Goal: Task Accomplishment & Management: Manage account settings

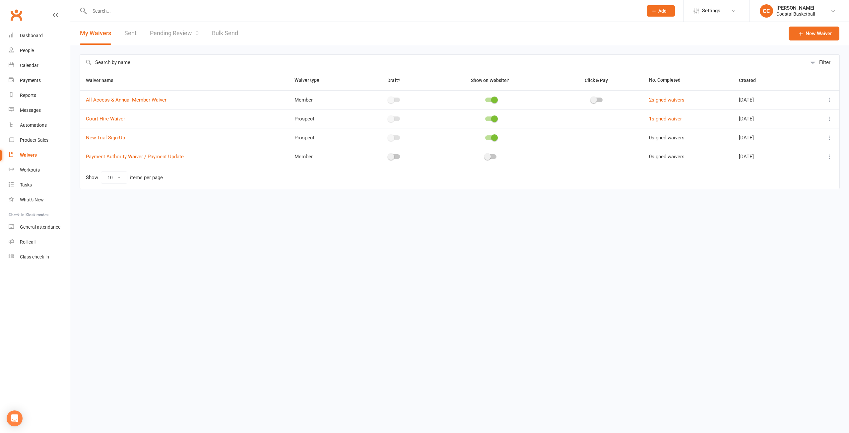
click at [216, 217] on html "Prospect Member Non-attending contact Class / event Appointment Task Membership…" at bounding box center [424, 108] width 849 height 217
click at [35, 126] on div "Automations" at bounding box center [33, 124] width 27 height 5
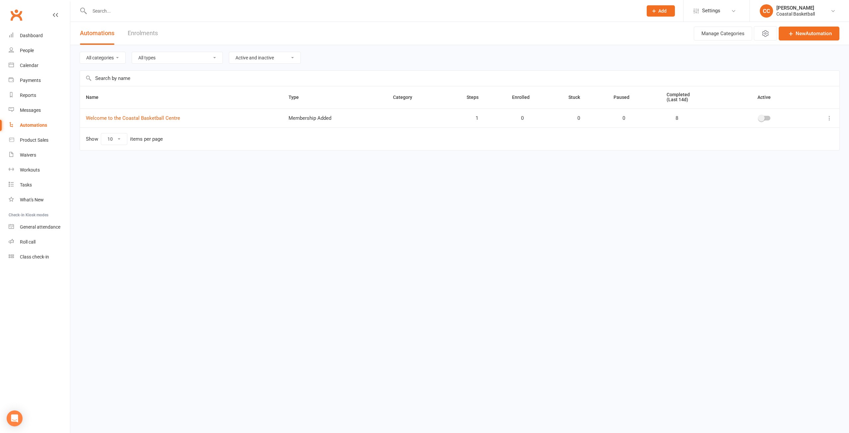
click at [142, 34] on link "Enrolments" at bounding box center [143, 33] width 30 height 23
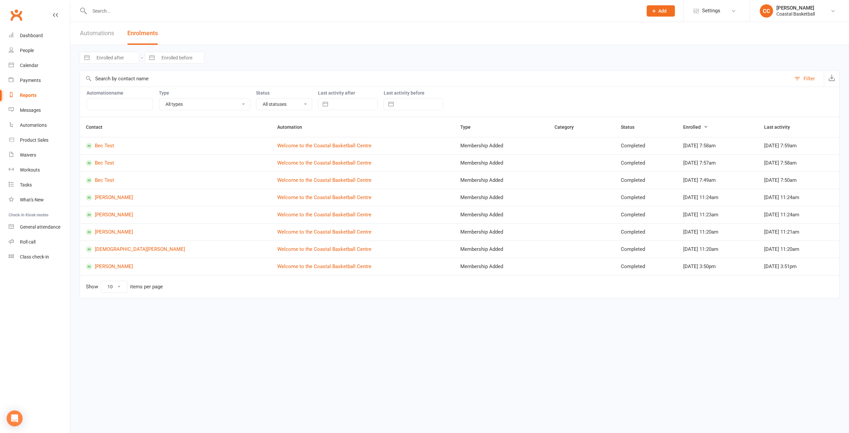
click at [105, 35] on link "Automations" at bounding box center [97, 33] width 34 height 23
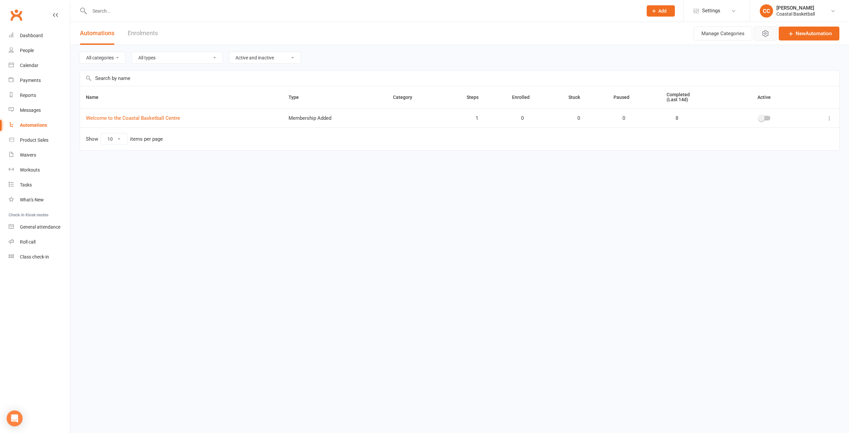
click at [763, 34] on icon "button" at bounding box center [766, 34] width 8 height 8
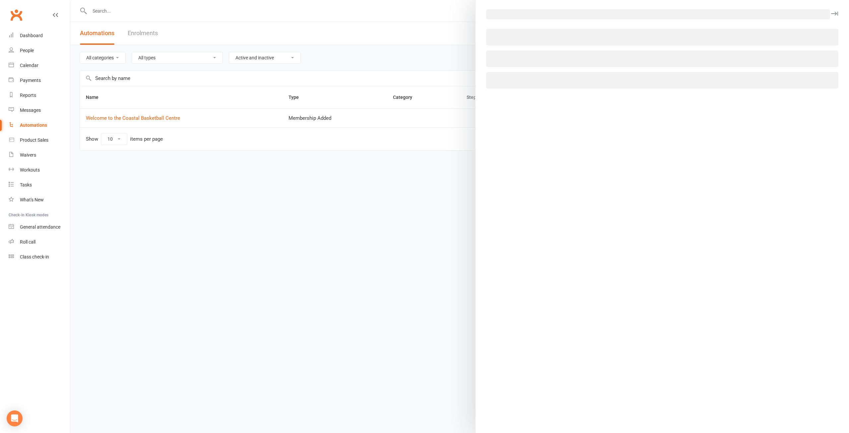
select select "6"
select select "23"
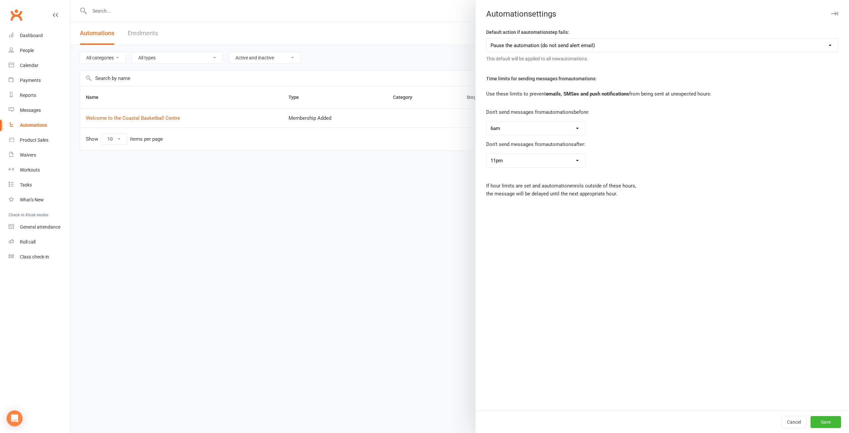
click at [389, 306] on div at bounding box center [459, 216] width 779 height 433
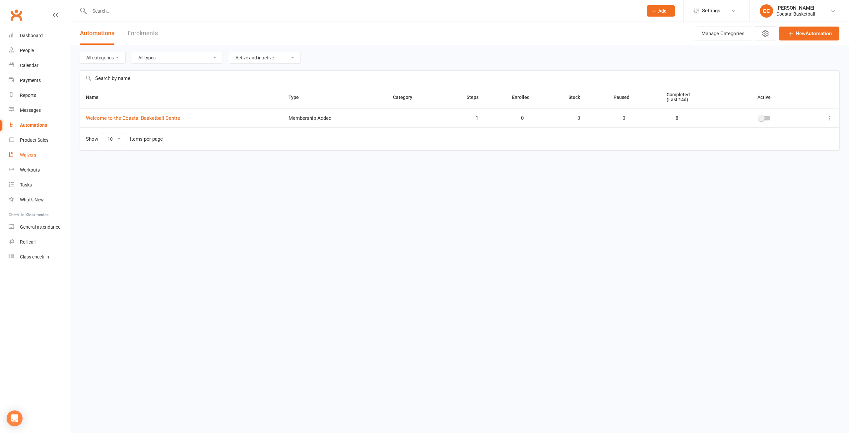
click at [43, 154] on link "Waivers" at bounding box center [39, 155] width 61 height 15
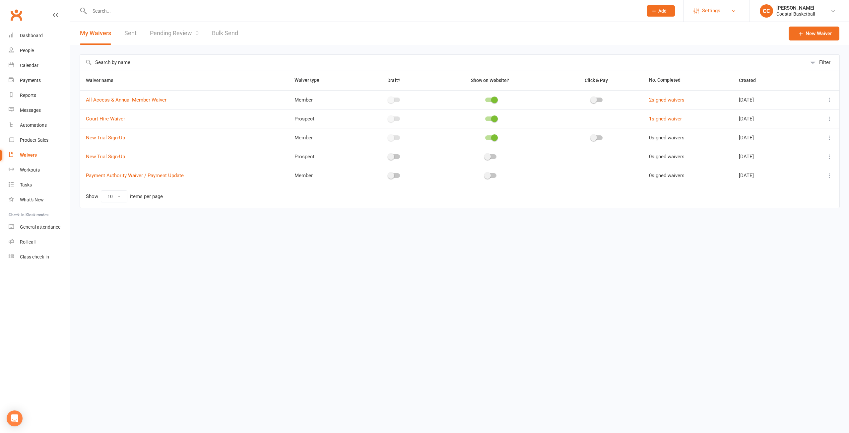
click at [733, 14] on link "Settings" at bounding box center [717, 10] width 46 height 15
click at [716, 170] on link "Users" at bounding box center [717, 169] width 66 height 15
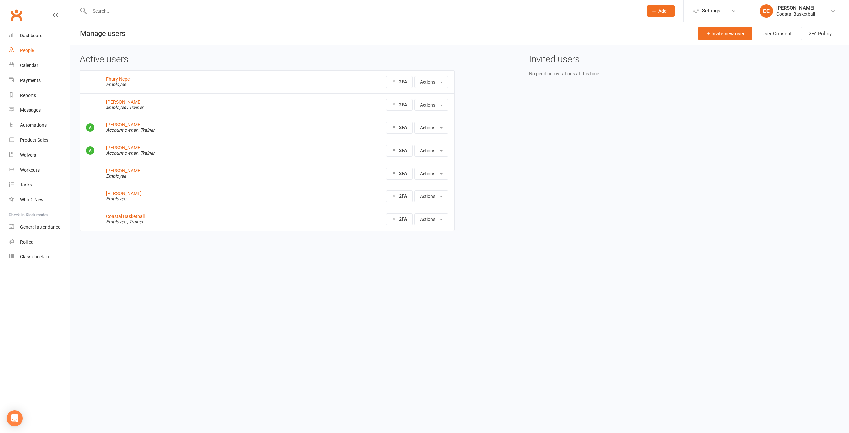
click at [36, 51] on link "People" at bounding box center [39, 50] width 61 height 15
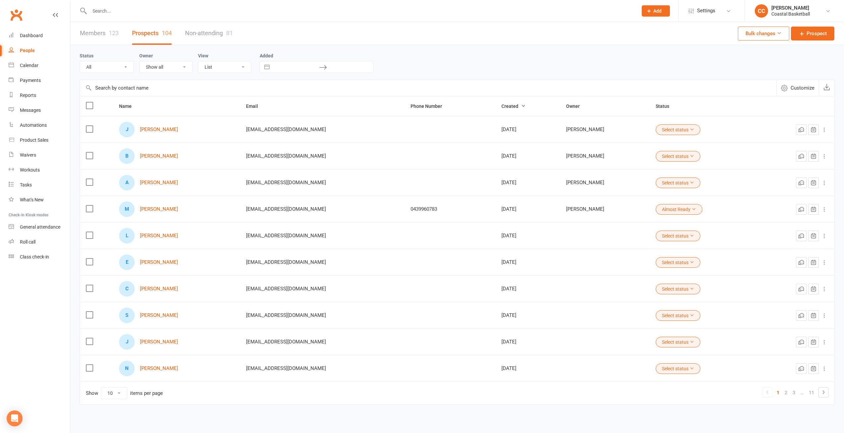
click at [109, 38] on link "Members 123" at bounding box center [99, 33] width 39 height 23
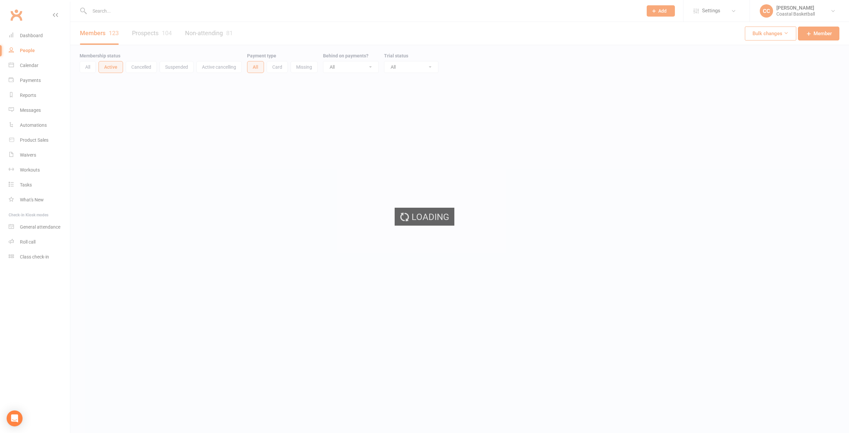
select select "100"
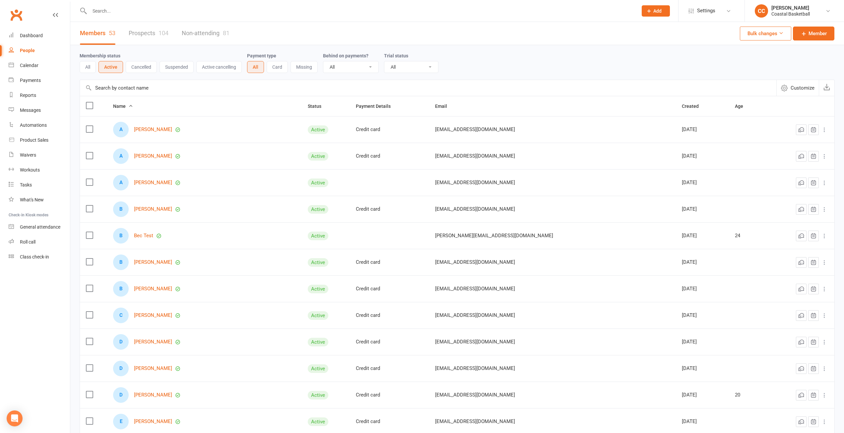
click at [825, 234] on icon at bounding box center [824, 236] width 7 height 7
click at [153, 236] on link "Bec Test" at bounding box center [143, 236] width 19 height 6
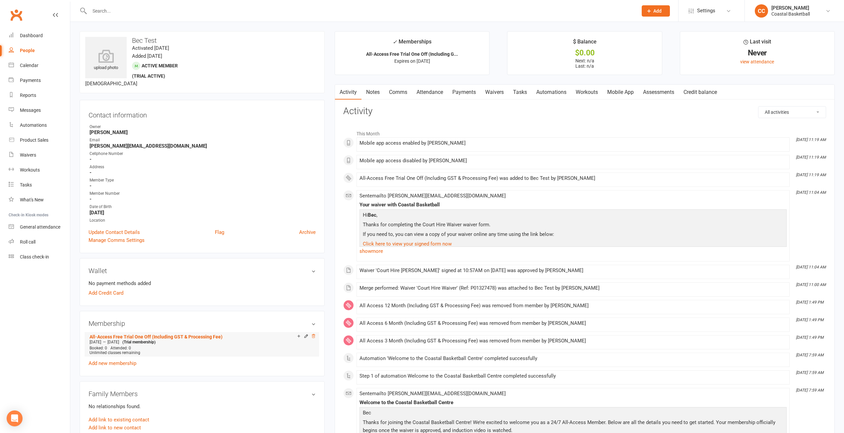
click at [313, 335] on icon at bounding box center [313, 336] width 3 height 4
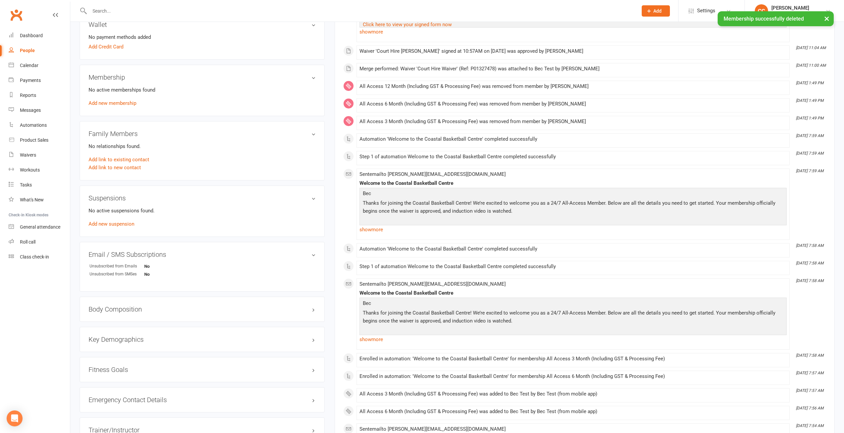
scroll to position [398, 0]
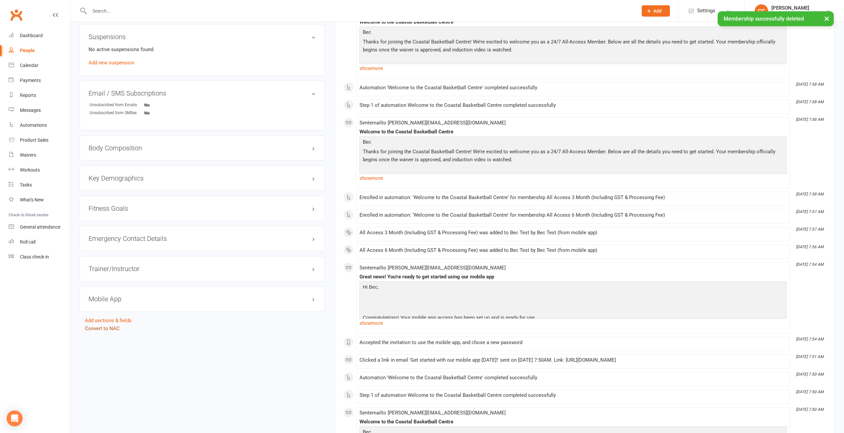
click at [102, 327] on link "Convert to NAC" at bounding box center [102, 328] width 35 height 6
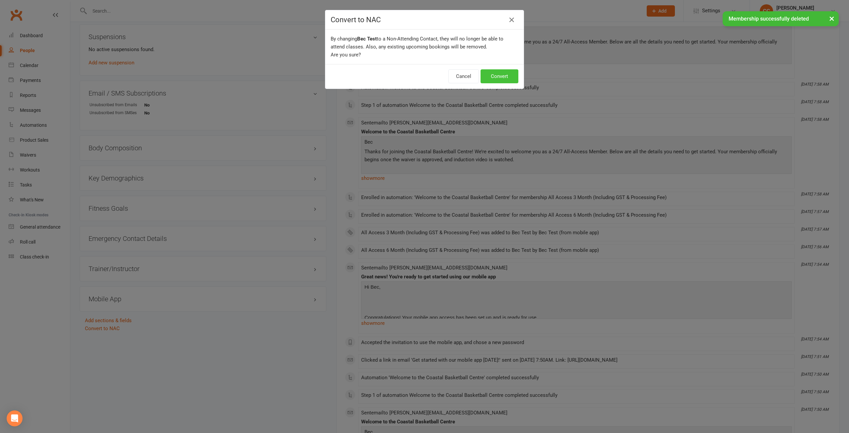
click at [501, 78] on button "Convert" at bounding box center [500, 76] width 38 height 14
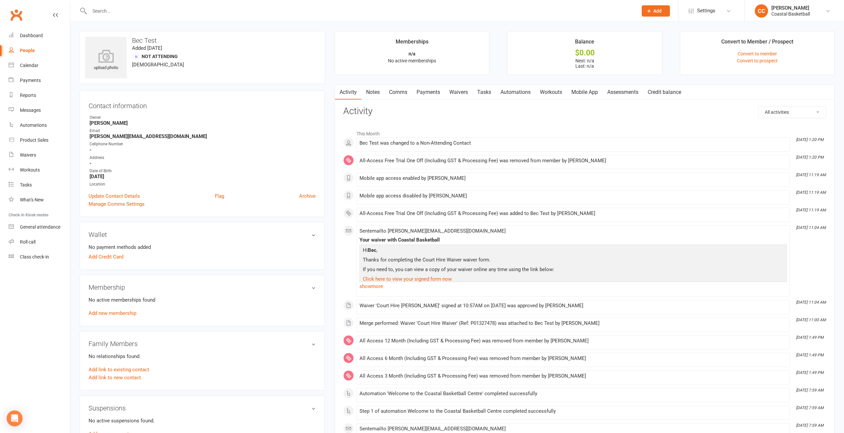
click at [25, 46] on link "People" at bounding box center [39, 50] width 61 height 15
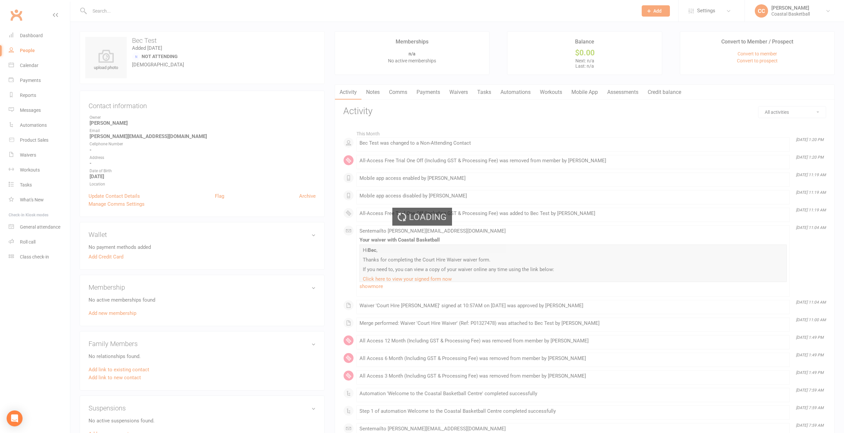
select select "100"
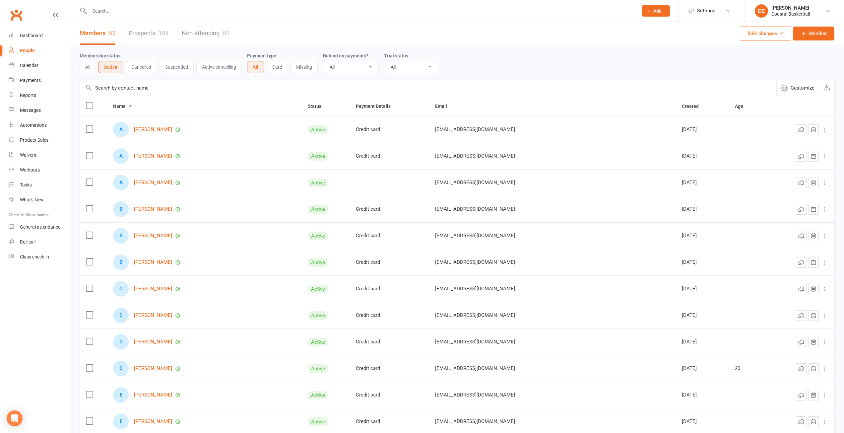
click at [785, 35] on button "Bulk changes" at bounding box center [765, 34] width 51 height 14
click at [768, 89] on link "Bulk Mobile App Changes" at bounding box center [751, 89] width 68 height 13
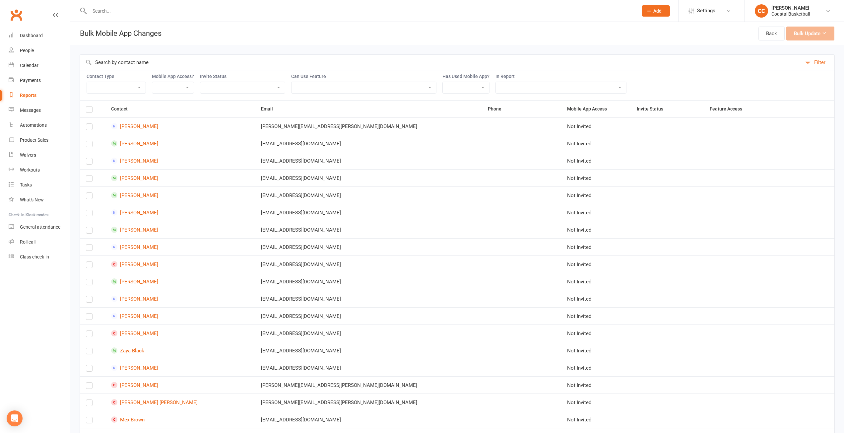
click at [278, 83] on select "Not Invited Sent Accepted Expired Expired (replacement requested)" at bounding box center [242, 87] width 85 height 11
select select "uninvited"
click at [201, 82] on select "Not Invited Sent Accepted Expired Expired (replacement requested)" at bounding box center [242, 87] width 85 height 11
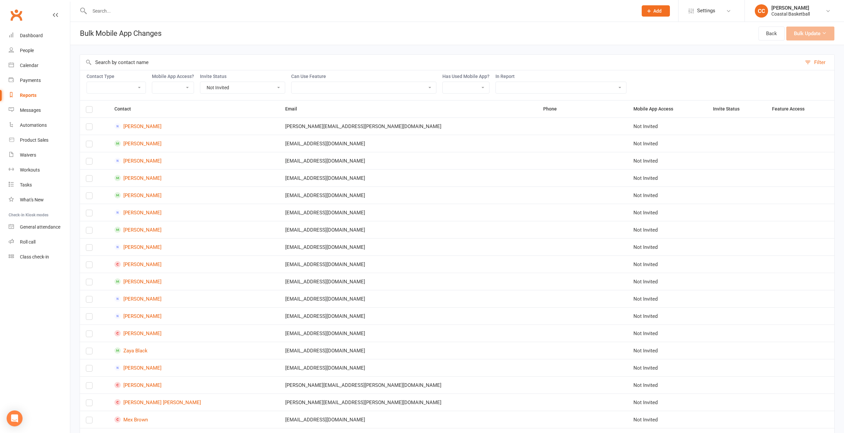
click at [136, 88] on select "Member Active member Cancelled member Suspended member Non-attending" at bounding box center [116, 87] width 59 height 11
select select "member"
click at [87, 82] on select "Member Active member Cancelled member Suspended member Non-attending" at bounding box center [116, 87] width 59 height 11
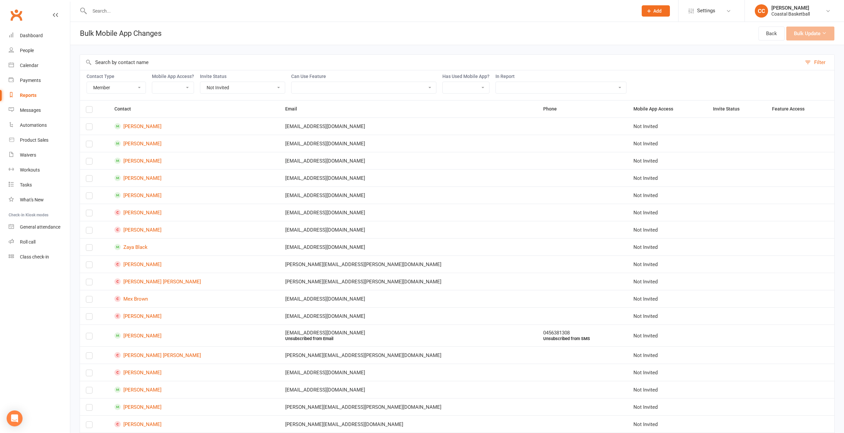
click at [189, 86] on select "Enabled Disabled Not Invited" at bounding box center [172, 87] width 41 height 11
click at [488, 87] on select "Yes No" at bounding box center [466, 87] width 46 height 11
select select "false"
click at [444, 82] on select "Yes No" at bounding box center [466, 87] width 46 height 11
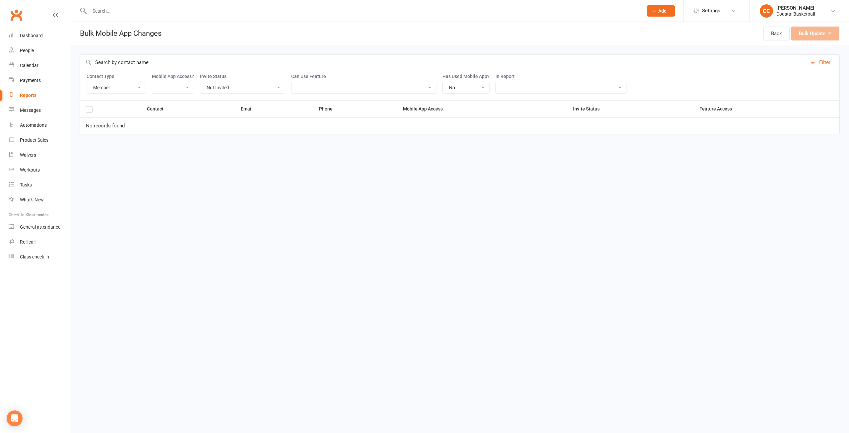
click at [484, 87] on select "Yes No" at bounding box center [466, 87] width 46 height 11
select select
click at [444, 82] on select "Yes No" at bounding box center [466, 87] width 46 height 11
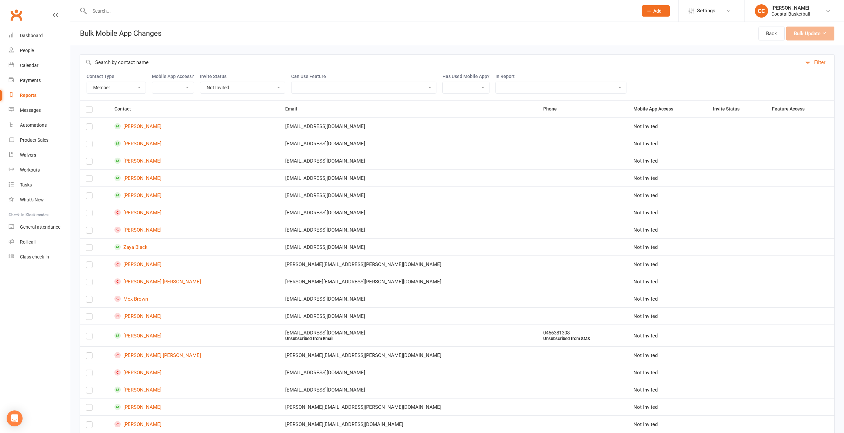
click at [280, 85] on select "Not Invited Sent Accepted Expired Expired (replacement requested)" at bounding box center [242, 87] width 85 height 11
click at [201, 82] on select "Not Invited Sent Accepted Expired Expired (replacement requested)" at bounding box center [242, 87] width 85 height 11
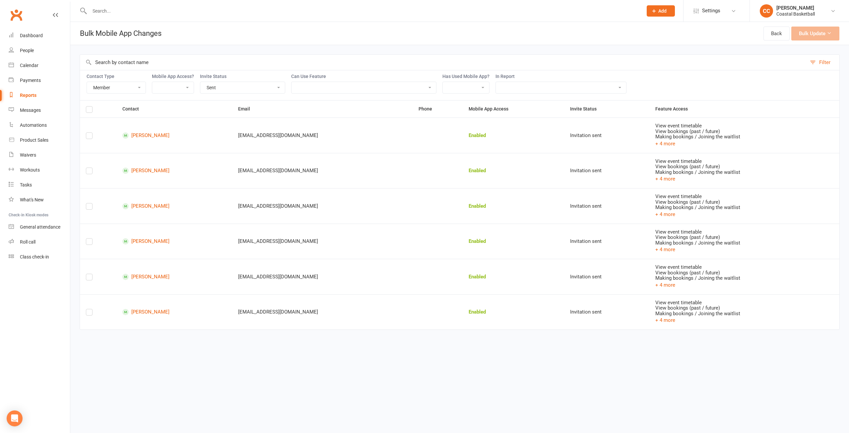
click at [277, 87] on select "Not Invited Sent Accepted Expired Expired (replacement requested)" at bounding box center [242, 87] width 85 height 11
select select "uninvited"
click at [201, 82] on select "Not Invited Sent Accepted Expired Expired (replacement requested)" at bounding box center [242, 87] width 85 height 11
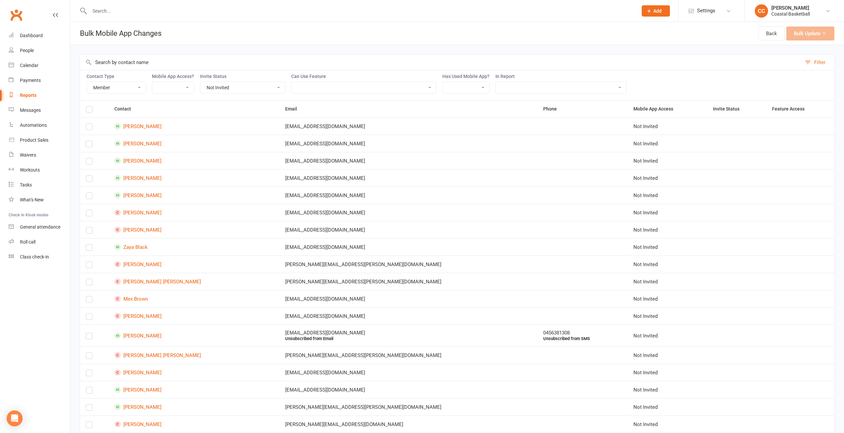
click at [182, 87] on select "Enabled Disabled Not Invited" at bounding box center [172, 87] width 41 height 11
click at [187, 87] on select "Enabled Disabled Not Invited" at bounding box center [172, 87] width 41 height 11
click at [144, 89] on select "Member Active member Cancelled member Suspended member Non-attending" at bounding box center [116, 87] width 59 height 11
select select "active_member"
click at [87, 82] on select "Member Active member Cancelled member Suspended member Non-attending" at bounding box center [116, 87] width 59 height 11
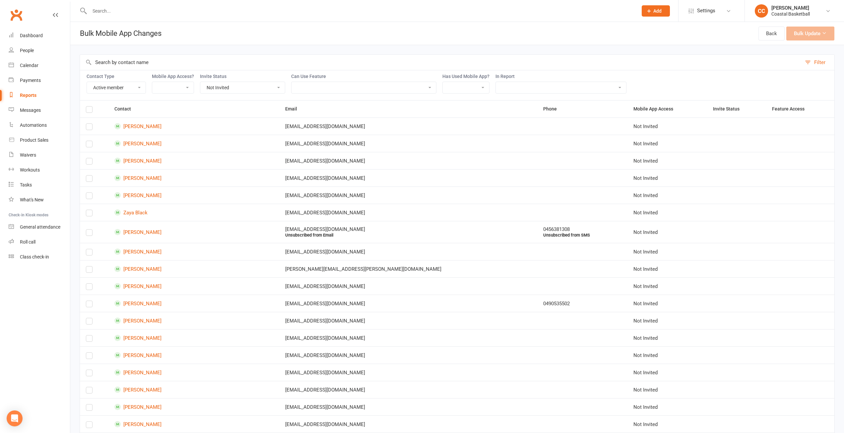
click at [87, 110] on label at bounding box center [89, 110] width 7 height 0
click at [87, 106] on input "checkbox" at bounding box center [89, 106] width 7 height 0
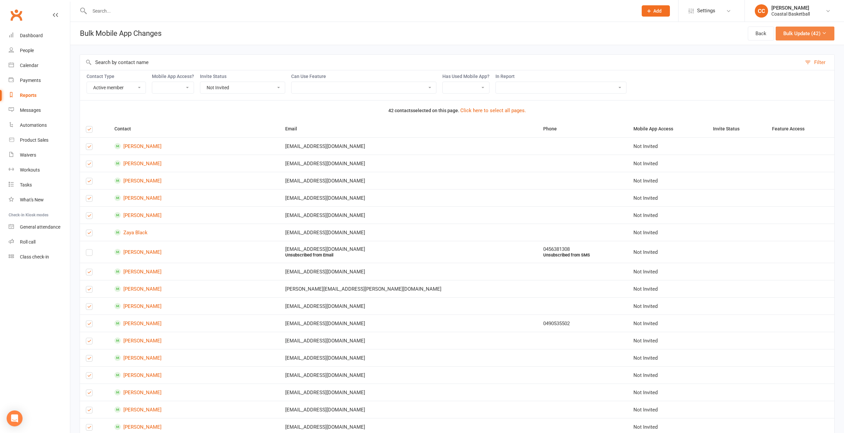
click at [823, 31] on icon at bounding box center [824, 33] width 5 height 5
click at [807, 48] on link "Enable Mobile App Access" at bounding box center [794, 49] width 72 height 13
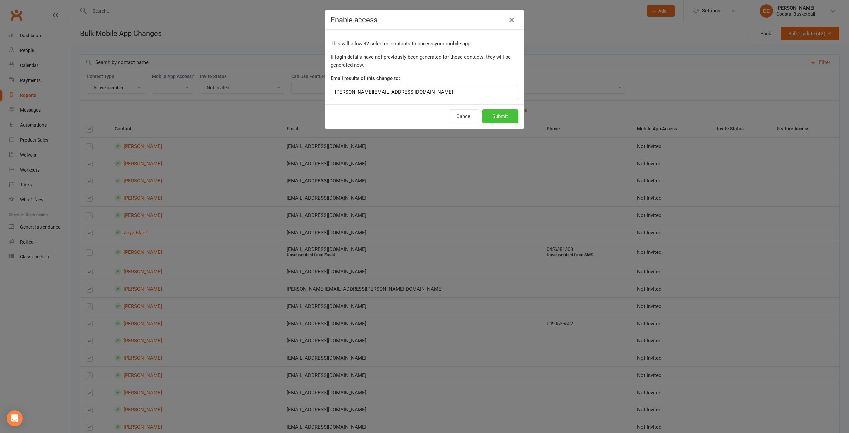
click at [507, 117] on button "Submit" at bounding box center [500, 116] width 36 height 14
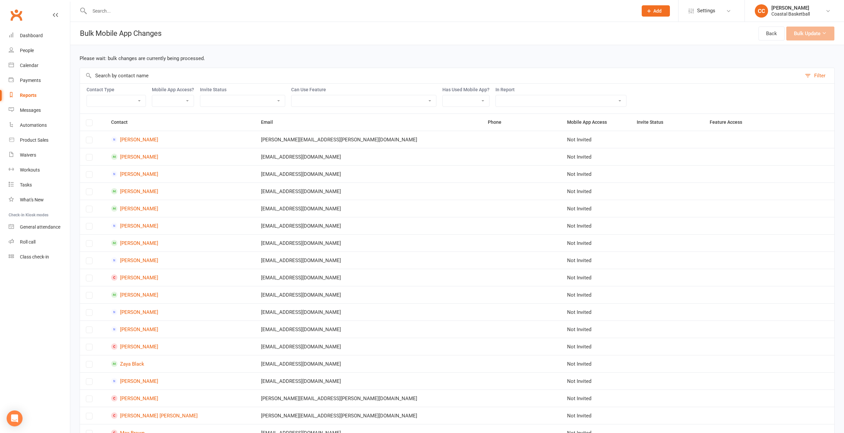
click at [137, 102] on select "Member Active member Cancelled member Suspended member Non-attending" at bounding box center [116, 100] width 59 height 11
select select "active_member"
click at [87, 95] on select "Member Active member Cancelled member Suspended member Non-attending" at bounding box center [116, 100] width 59 height 11
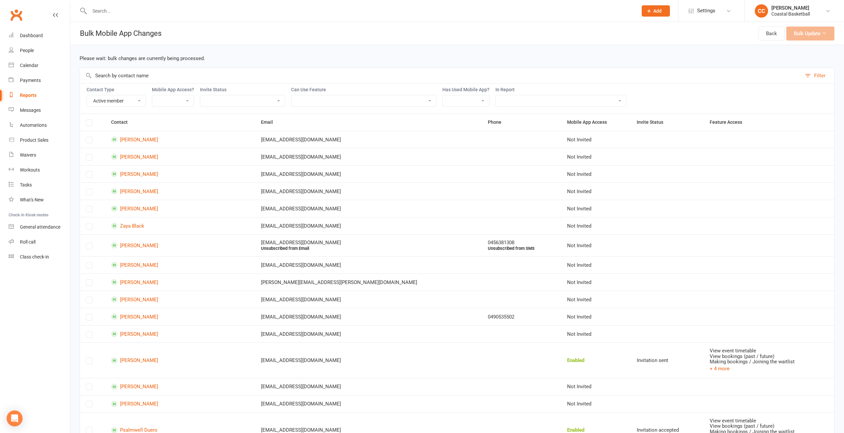
click at [275, 99] on select "Not Invited Sent Accepted Expired Expired (replacement requested)" at bounding box center [242, 100] width 85 height 11
click at [201, 95] on select "Not Invited Sent Accepted Expired Expired (replacement requested)" at bounding box center [242, 100] width 85 height 11
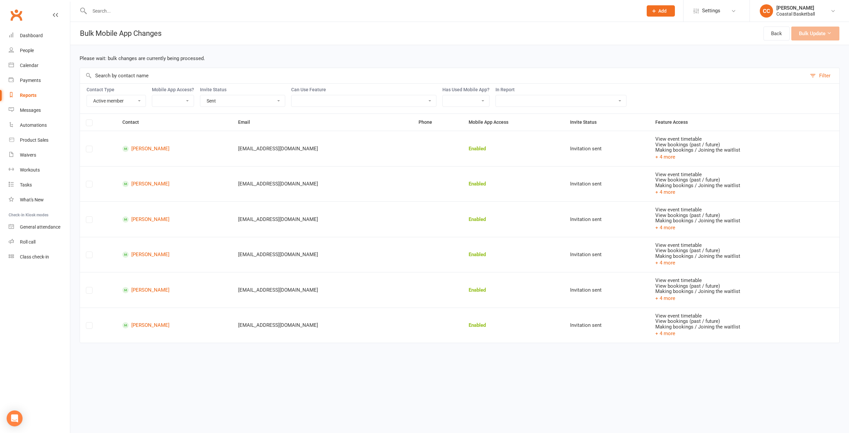
click at [281, 100] on select "Not Invited Sent Accepted Expired Expired (replacement requested)" at bounding box center [242, 100] width 85 height 11
select select "uninvited"
click at [201, 95] on select "Not Invited Sent Accepted Expired Expired (replacement requested)" at bounding box center [242, 100] width 85 height 11
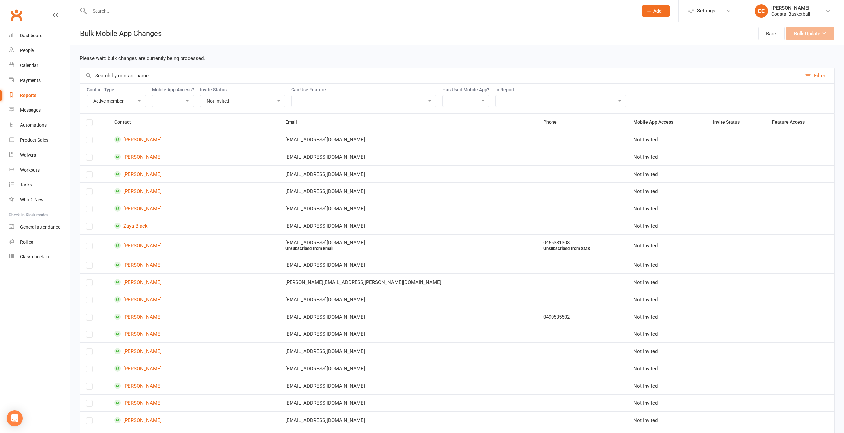
click at [92, 124] on label at bounding box center [89, 124] width 7 height 0
click at [91, 124] on label at bounding box center [89, 124] width 7 height 0
click at [36, 48] on link "People" at bounding box center [39, 50] width 61 height 15
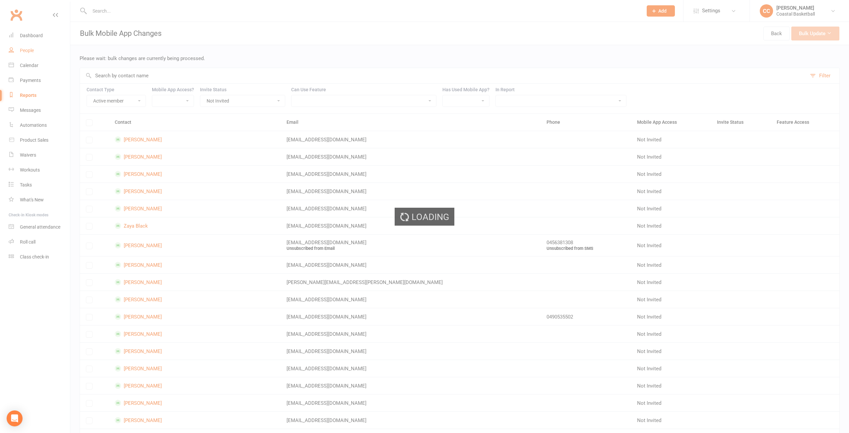
select select "100"
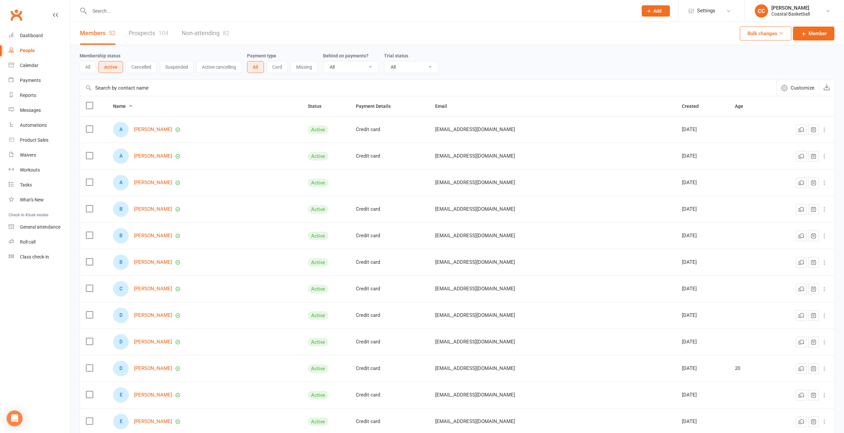
click at [807, 87] on span "Customize" at bounding box center [803, 88] width 24 height 8
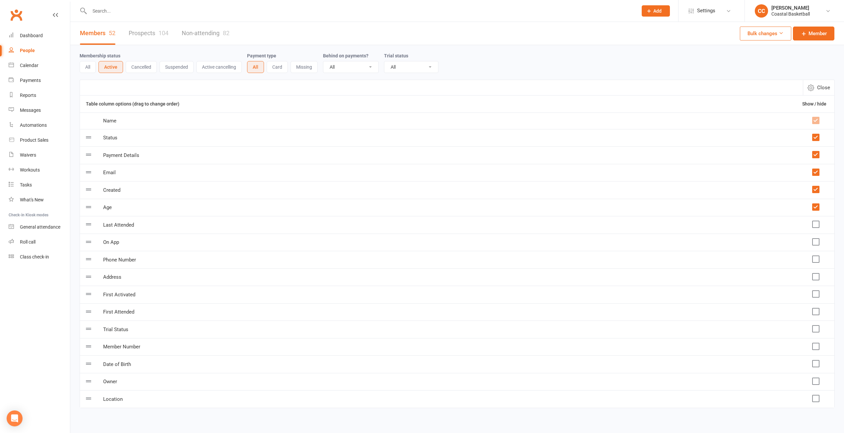
click at [817, 242] on label at bounding box center [815, 242] width 7 height 7
click at [817, 239] on input "checkbox" at bounding box center [815, 239] width 7 height 0
click at [824, 87] on span "Close" at bounding box center [823, 88] width 13 height 8
select select "100"
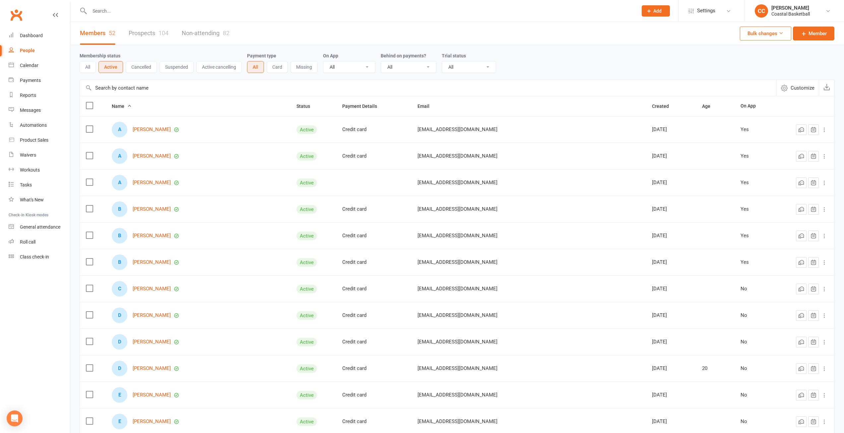
click at [371, 66] on select "All Yes No" at bounding box center [349, 66] width 52 height 11
select select "false"
click at [325, 62] on select "All Yes No" at bounding box center [349, 66] width 52 height 11
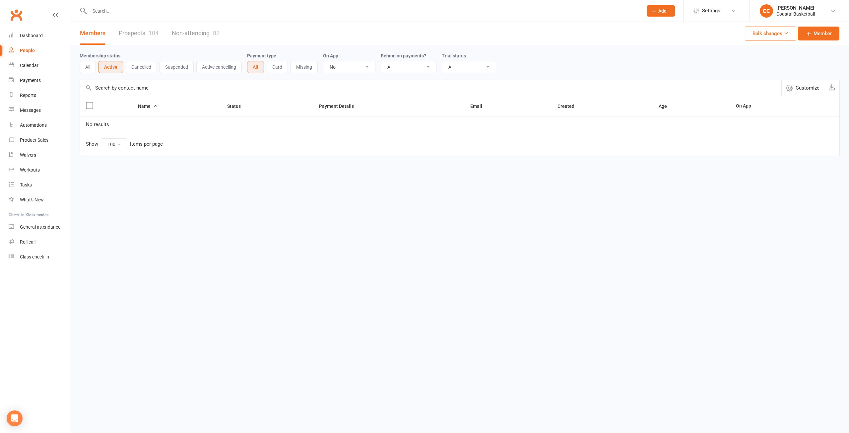
click at [789, 37] on button "Bulk changes" at bounding box center [770, 34] width 51 height 14
click at [772, 87] on link "Bulk Mobile App Changes" at bounding box center [761, 89] width 68 height 13
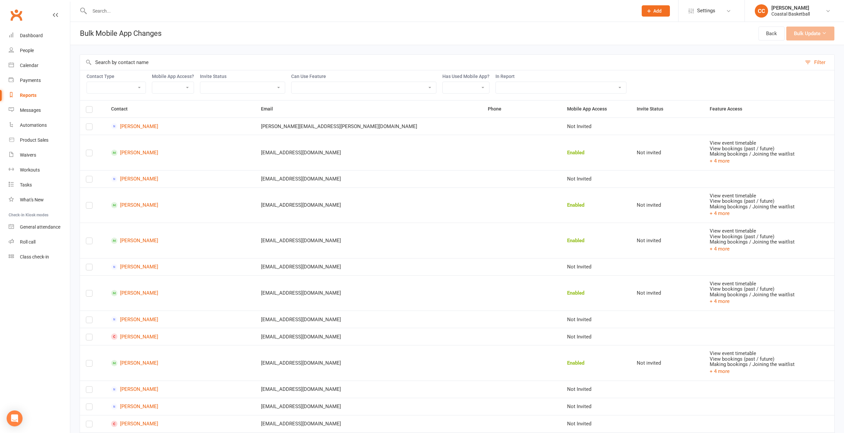
click at [126, 85] on select "Member Active member Cancelled member Suspended member Non-attending" at bounding box center [116, 87] width 59 height 11
select select "active_member"
click at [87, 82] on select "Member Active member Cancelled member Suspended member Non-attending" at bounding box center [116, 87] width 59 height 11
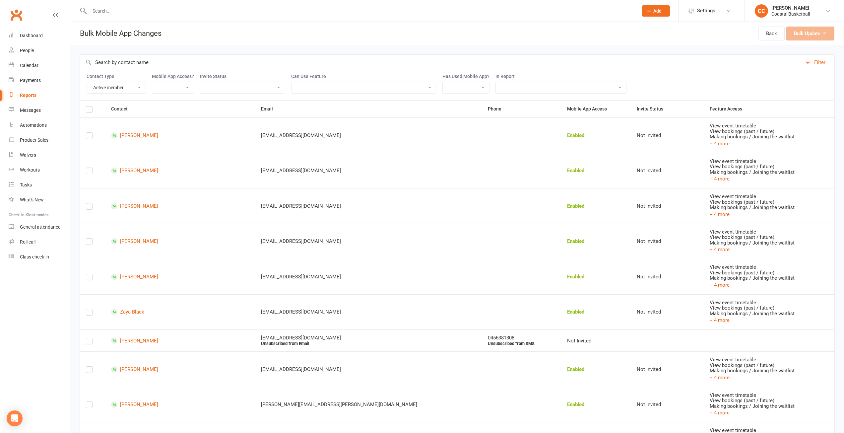
click at [91, 110] on label at bounding box center [89, 110] width 7 height 0
click at [91, 106] on input "checkbox" at bounding box center [89, 106] width 7 height 0
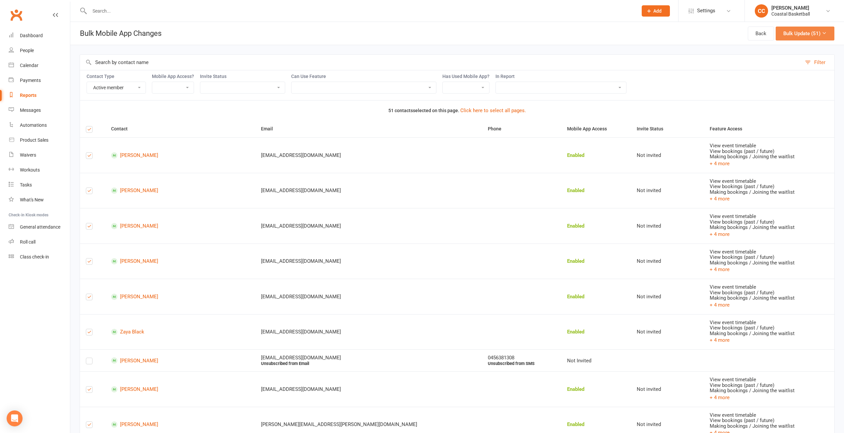
click at [828, 34] on button "Bulk Update (51)" at bounding box center [805, 34] width 59 height 14
click at [799, 100] on link "Send Invitation email" at bounding box center [794, 102] width 72 height 13
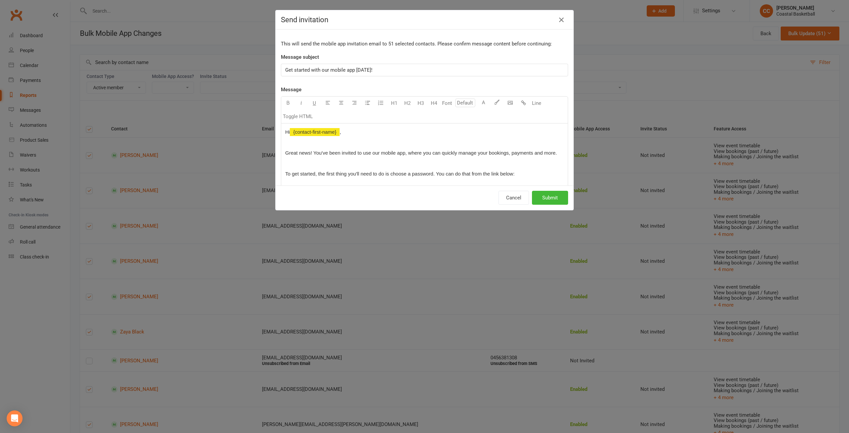
click at [285, 69] on span "Get started with our mobile app [DATE]!" at bounding box center [328, 70] width 87 height 6
click at [375, 69] on span "Coastal Basketball 0 Get started with our mobile app today!" at bounding box center [352, 70] width 134 height 6
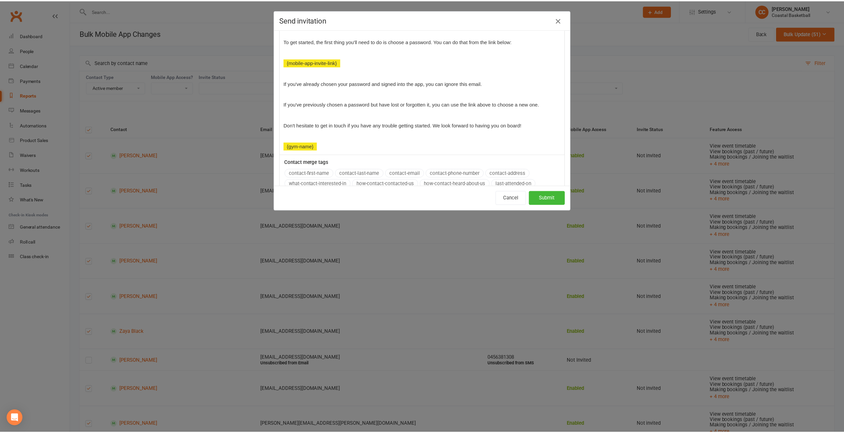
scroll to position [133, 0]
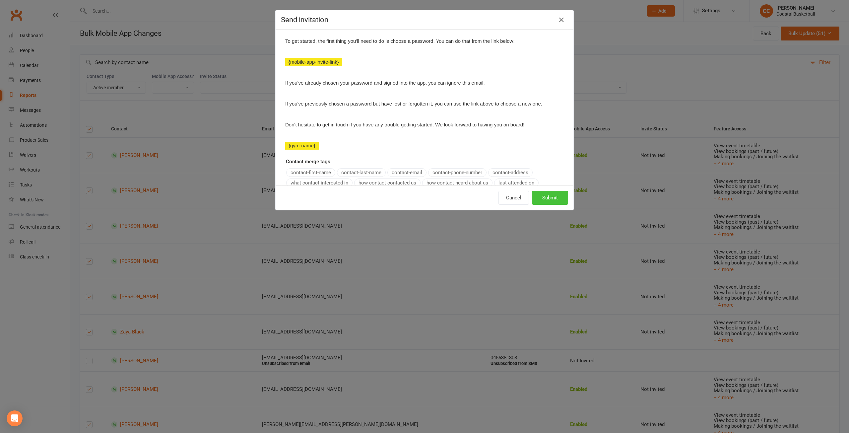
click at [550, 196] on button "Submit" at bounding box center [550, 198] width 36 height 14
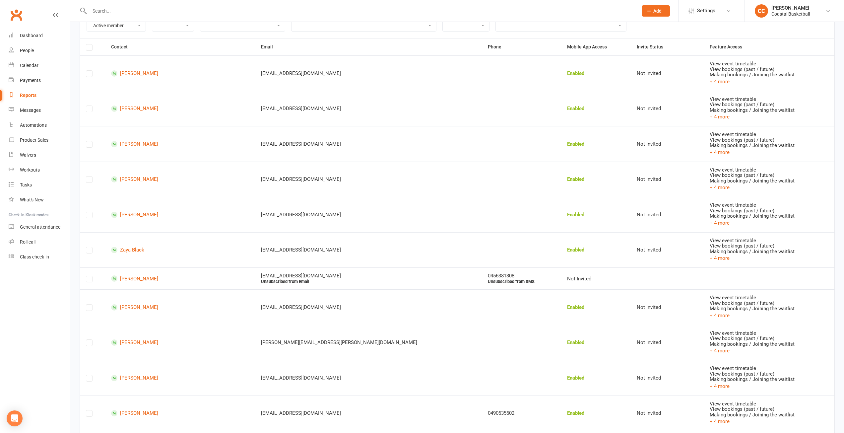
scroll to position [66, 0]
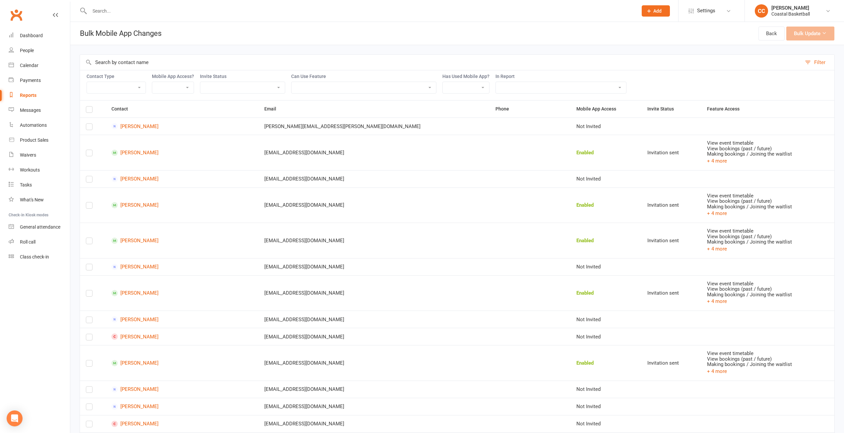
click at [139, 83] on select "Member Active member Cancelled member Suspended member Non-attending" at bounding box center [116, 87] width 59 height 11
select select "active_member"
click at [87, 82] on select "Member Active member Cancelled member Suspended member Non-attending" at bounding box center [116, 87] width 59 height 11
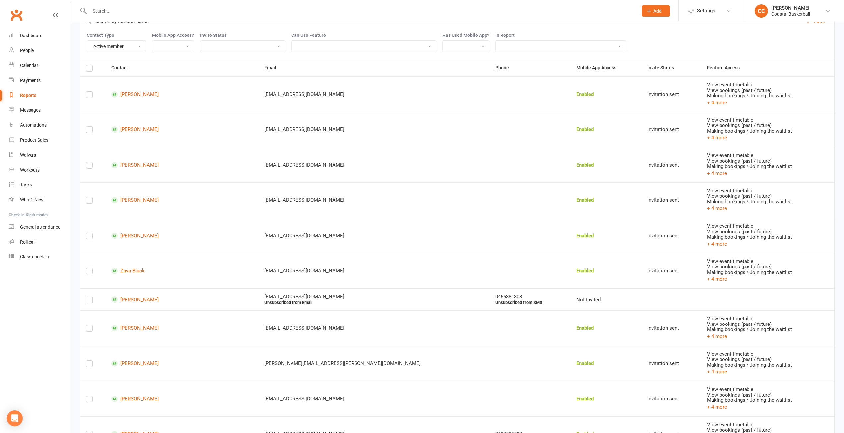
scroll to position [166, 0]
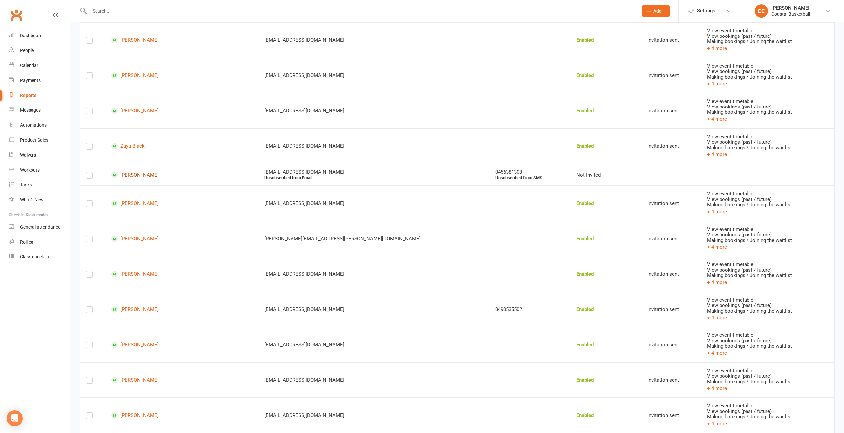
click at [157, 174] on link "[PERSON_NAME]" at bounding box center [181, 174] width 141 height 6
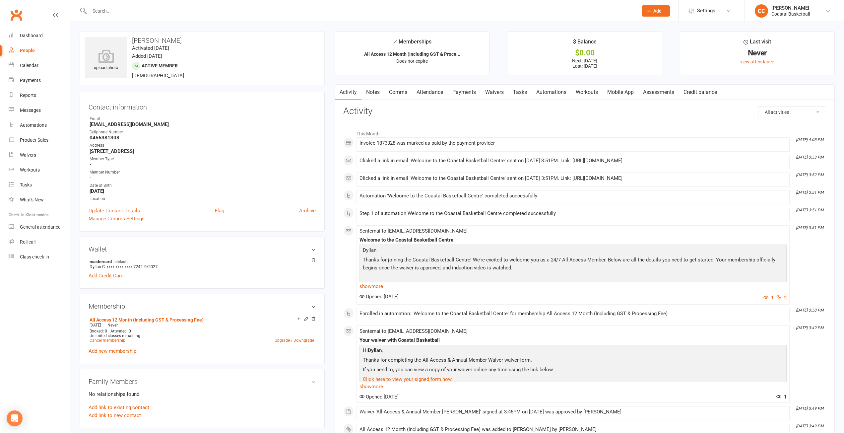
click at [623, 95] on link "Mobile App" at bounding box center [621, 92] width 36 height 15
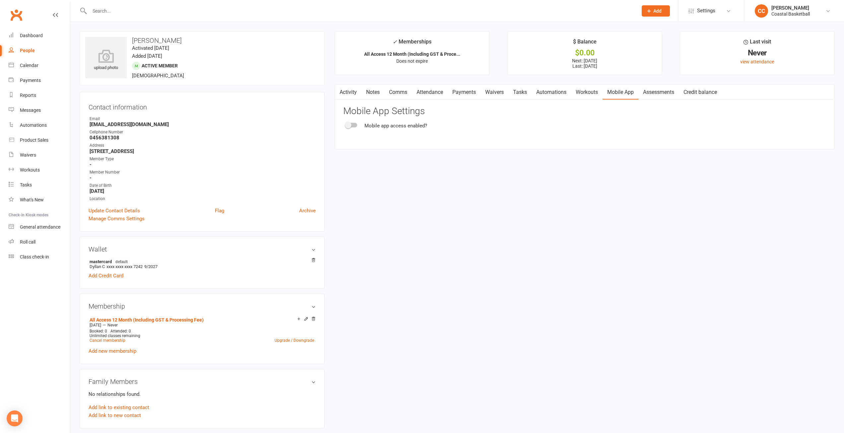
click at [348, 122] on span at bounding box center [348, 125] width 7 height 7
click at [346, 124] on input "checkbox" at bounding box center [346, 124] width 0 height 0
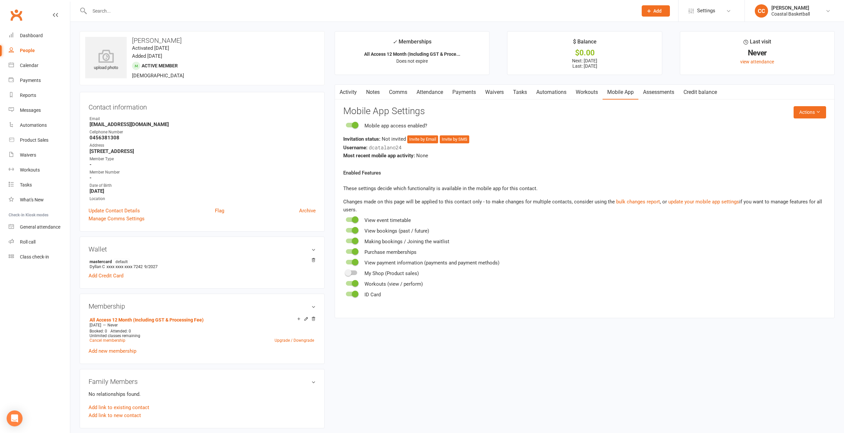
click at [405, 93] on link "Comms" at bounding box center [398, 92] width 28 height 15
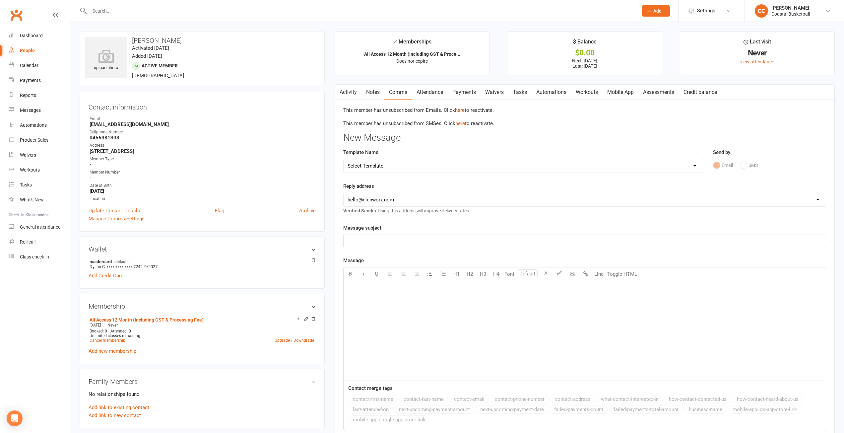
click at [459, 108] on link "here" at bounding box center [460, 110] width 10 height 6
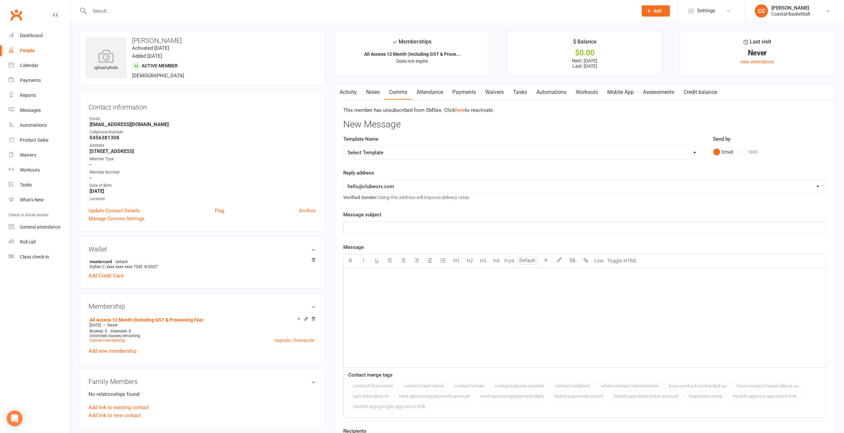
click at [628, 95] on link "Mobile App" at bounding box center [621, 92] width 36 height 15
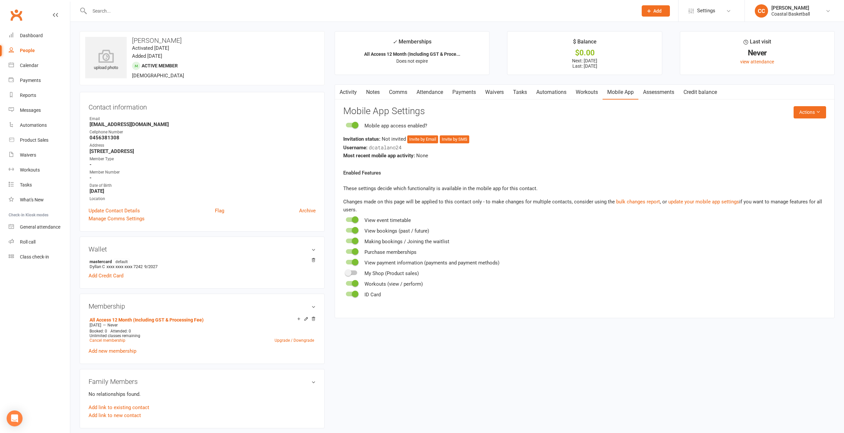
click at [406, 138] on div "Invitation status: Not invited Invite by Email Invite by SMS" at bounding box center [584, 139] width 483 height 8
click at [414, 138] on button "Invite by Email" at bounding box center [422, 139] width 31 height 8
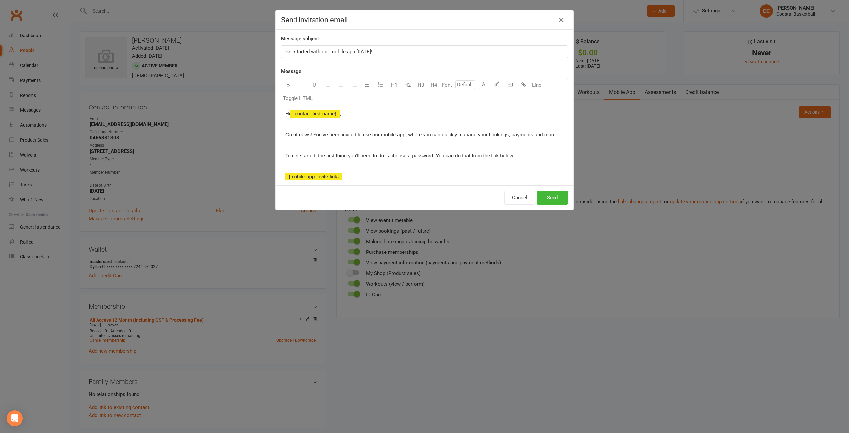
click at [285, 51] on span "Get started with our mobile app [DATE]!" at bounding box center [328, 52] width 87 height 6
click at [556, 191] on button "Send" at bounding box center [553, 198] width 32 height 14
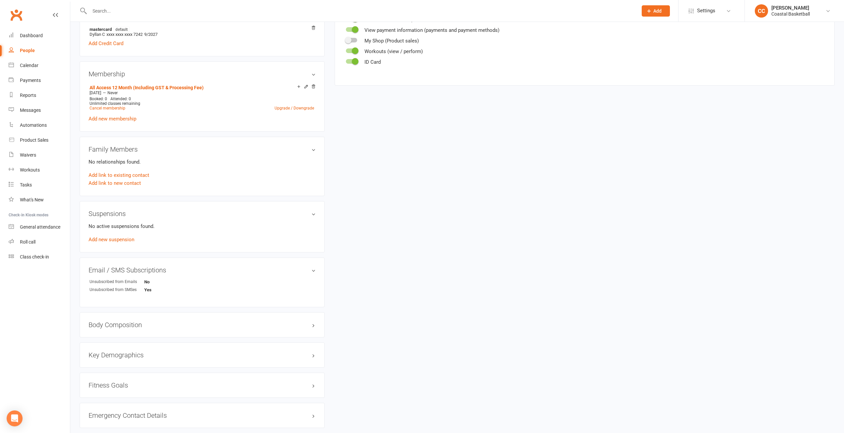
scroll to position [299, 0]
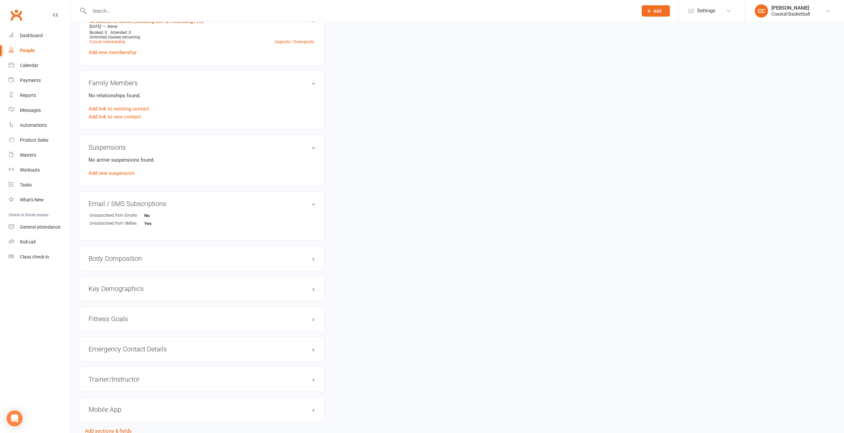
click at [312, 407] on h3 "Mobile App" at bounding box center [202, 409] width 227 height 7
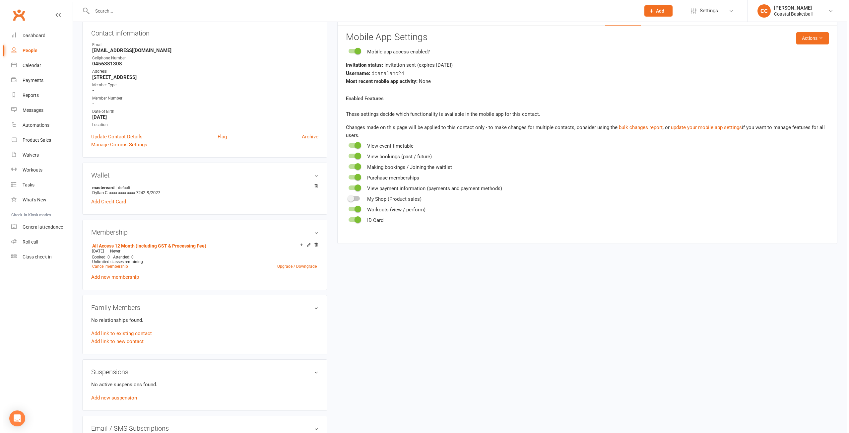
scroll to position [0, 0]
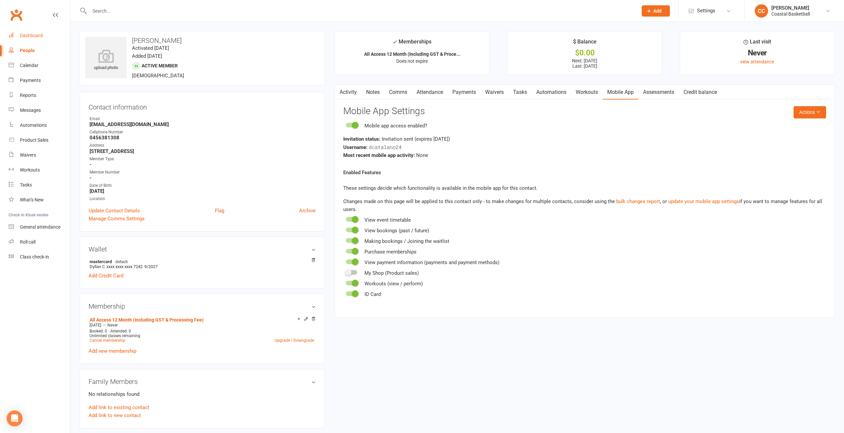
click at [43, 34] on link "Dashboard" at bounding box center [39, 35] width 61 height 15
